Goal: Transaction & Acquisition: Purchase product/service

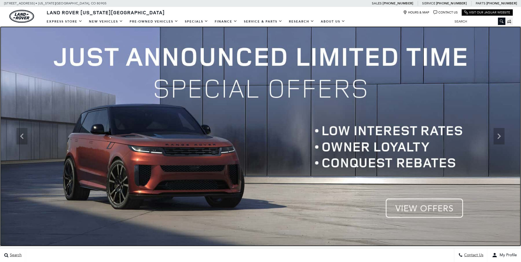
click at [417, 209] on img at bounding box center [260, 136] width 521 height 220
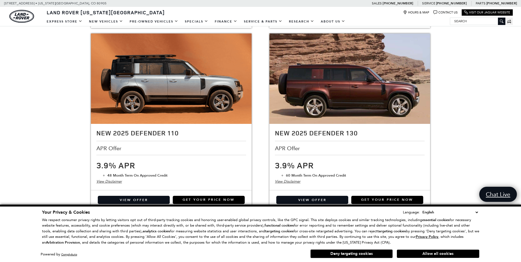
scroll to position [540, 0]
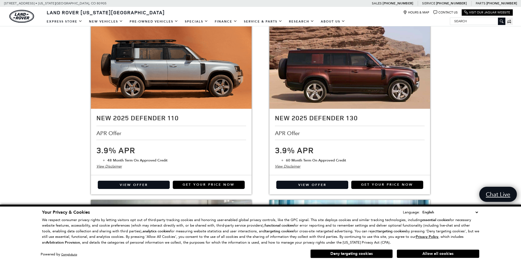
drag, startPoint x: 523, startPoint y: 32, endPoint x: 525, endPoint y: 110, distance: 78.3
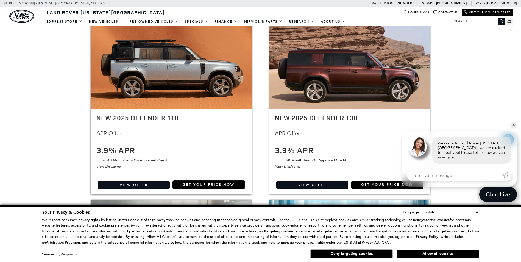
click at [191, 186] on link "Get Your Price Now" at bounding box center [209, 185] width 72 height 8
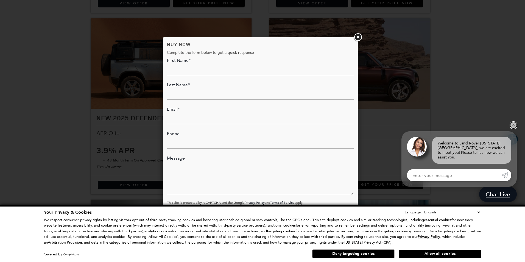
click at [514, 129] on link "✕" at bounding box center [514, 125] width 7 height 7
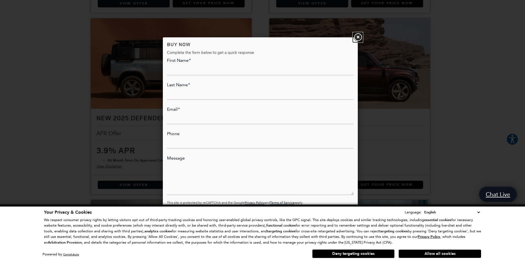
click at [357, 35] on link at bounding box center [358, 37] width 10 height 10
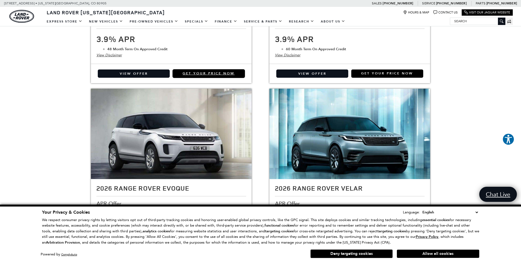
scroll to position [652, 0]
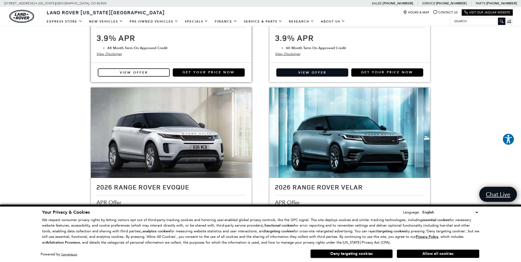
click at [145, 73] on link "View Offer" at bounding box center [134, 72] width 72 height 8
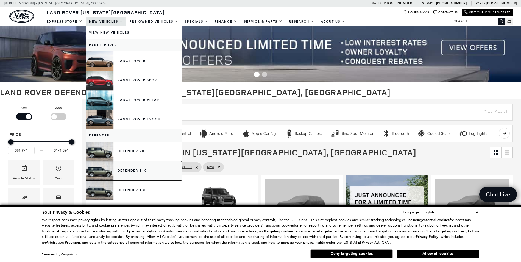
click at [145, 170] on link "Defender 110" at bounding box center [134, 170] width 96 height 19
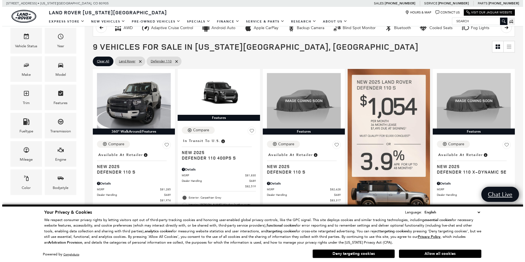
scroll to position [103, 0]
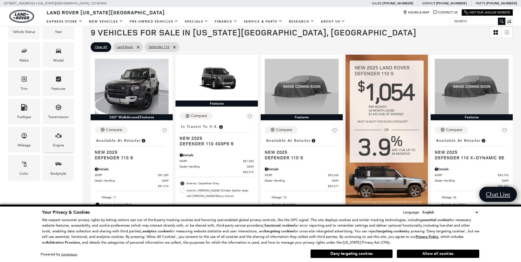
click at [65, 140] on div "Engine" at bounding box center [59, 140] width 32 height 26
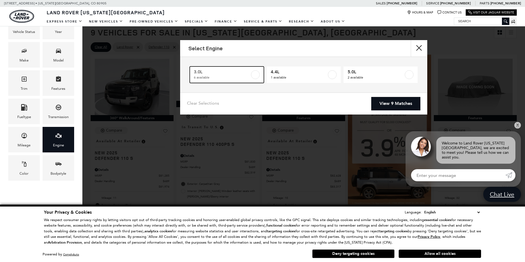
click at [255, 76] on label at bounding box center [255, 74] width 9 height 9
type input "$85,062"
checkbox input "true"
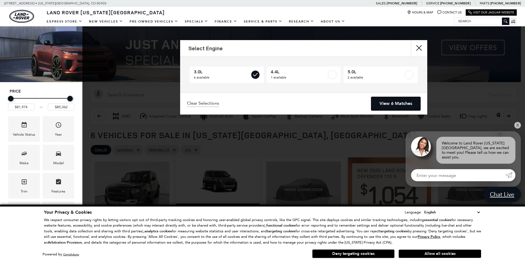
click at [391, 103] on link "View 6 Matches" at bounding box center [396, 103] width 49 height 13
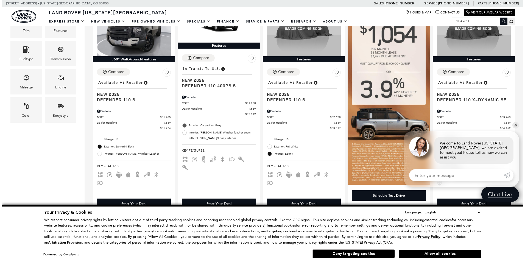
scroll to position [170, 0]
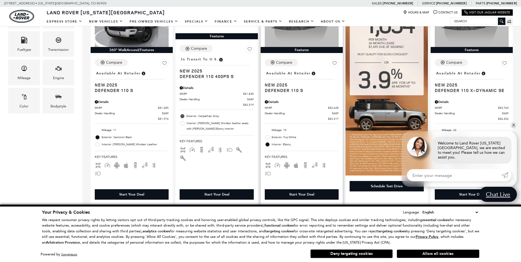
click at [285, 102] on div "Details" at bounding box center [302, 101] width 74 height 5
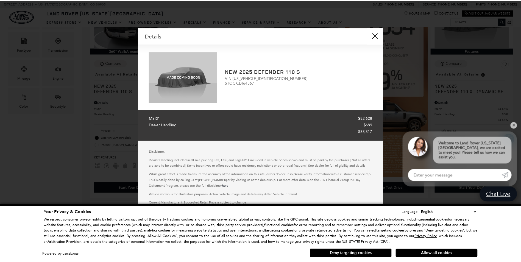
scroll to position [13, 0]
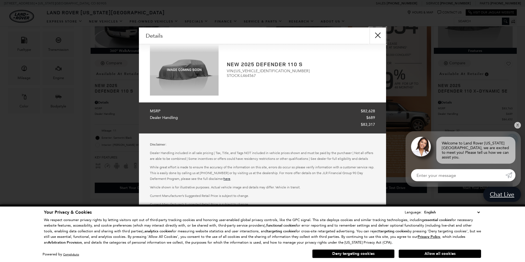
click at [378, 35] on button "close" at bounding box center [378, 35] width 16 height 16
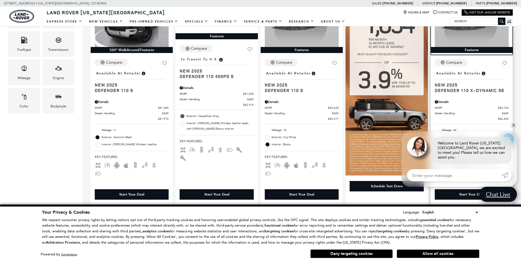
click at [476, 33] on img at bounding box center [472, 19] width 74 height 56
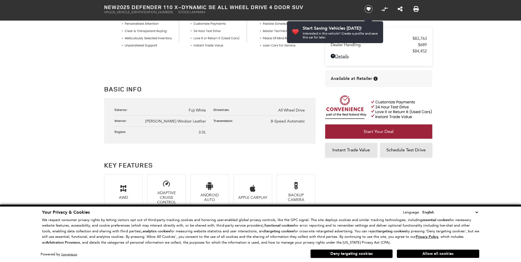
scroll to position [338, 0]
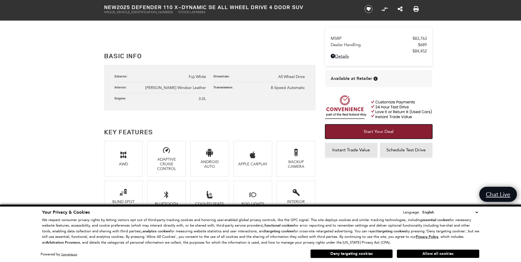
click at [387, 135] on link "Start Your Deal" at bounding box center [378, 131] width 107 height 14
